Goal: Information Seeking & Learning: Learn about a topic

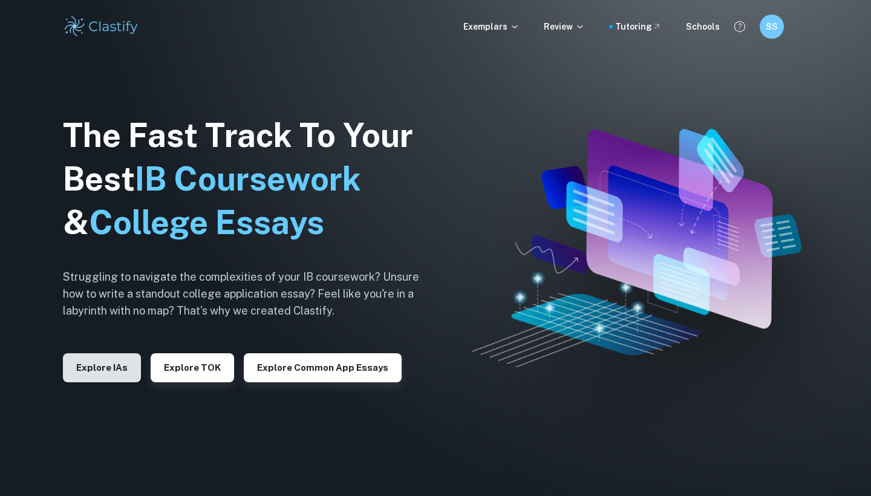
click at [74, 354] on button "Explore IAs" at bounding box center [102, 367] width 78 height 29
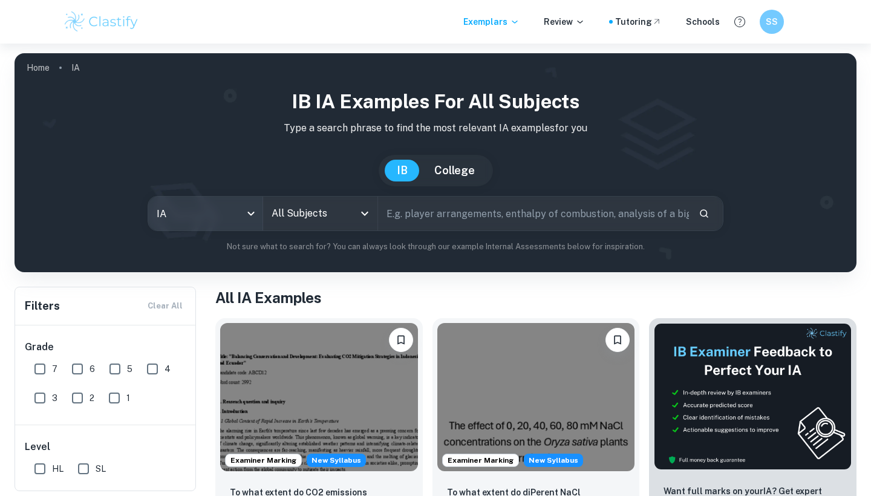
click at [220, 218] on body "We value your privacy We use cookies to enhance your browsing experience, serve…" at bounding box center [435, 292] width 871 height 496
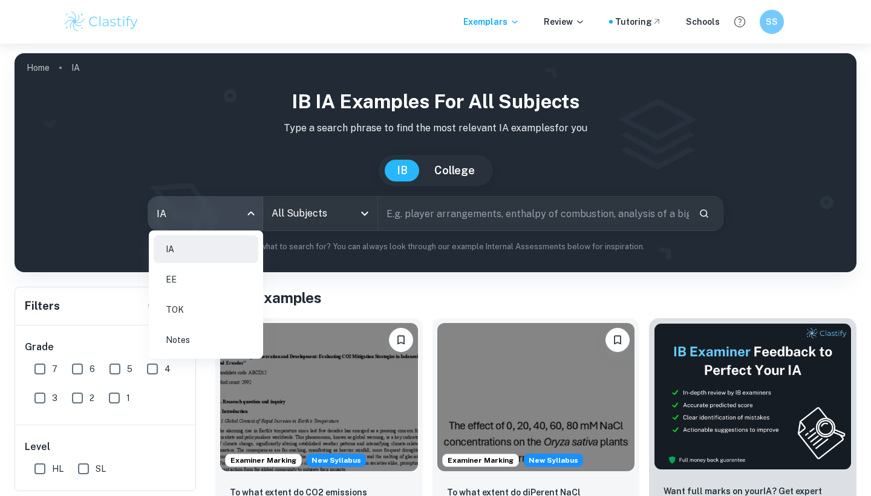
click at [347, 208] on div at bounding box center [435, 248] width 871 height 496
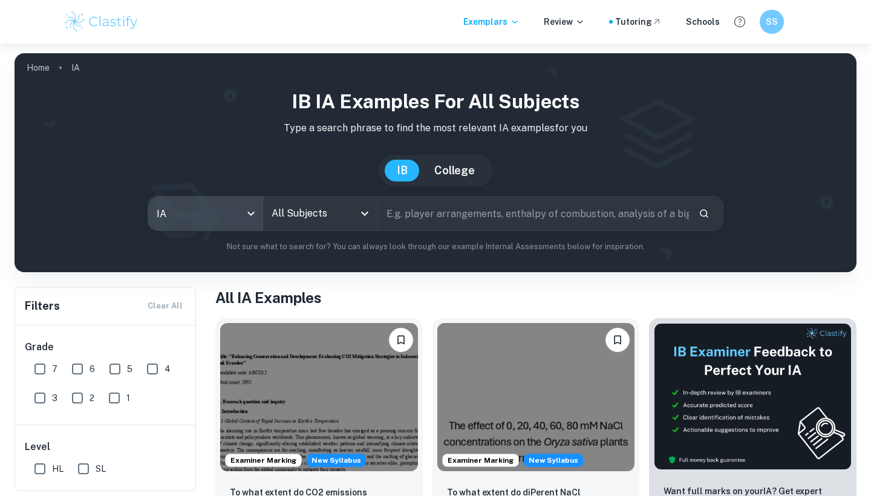
click at [353, 212] on input "All Subjects" at bounding box center [311, 213] width 85 height 23
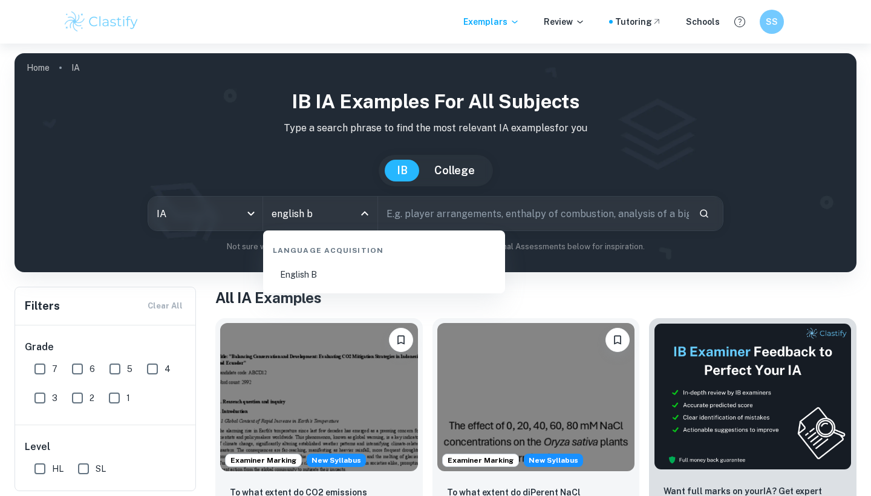
click at [346, 271] on li "English B" at bounding box center [384, 275] width 232 height 28
type input "English B"
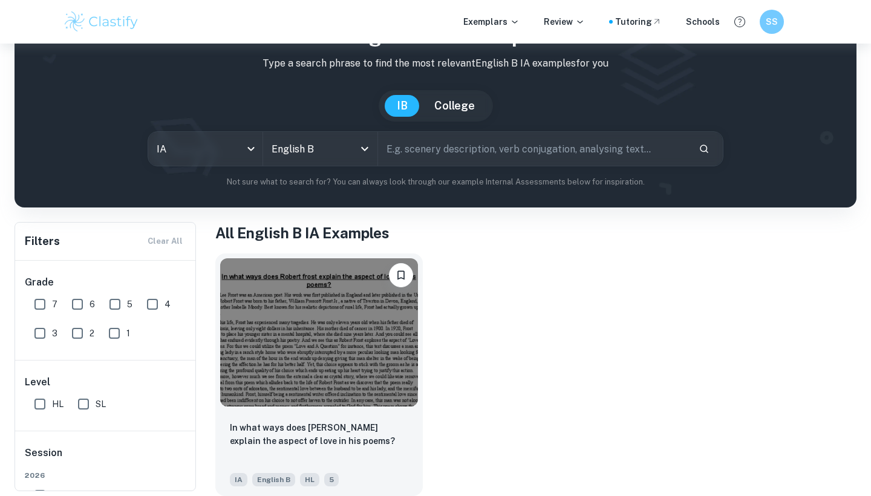
scroll to position [65, 0]
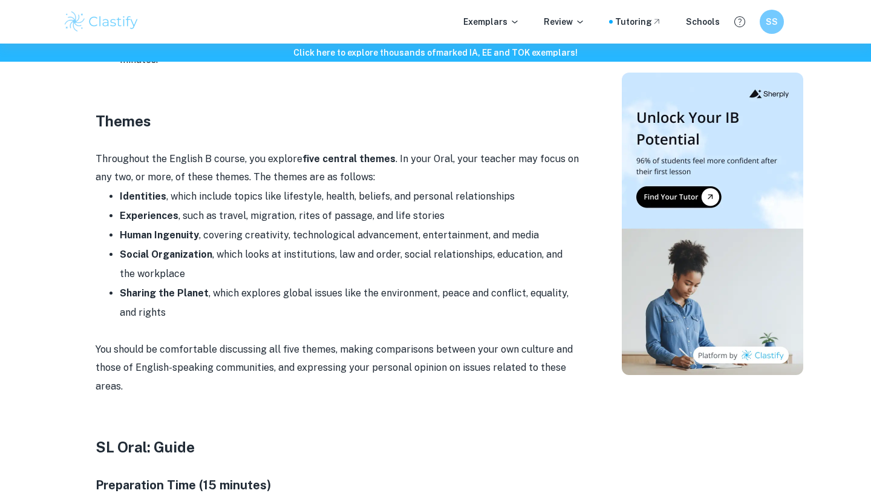
scroll to position [909, 0]
